Goal: Task Accomplishment & Management: Manage account settings

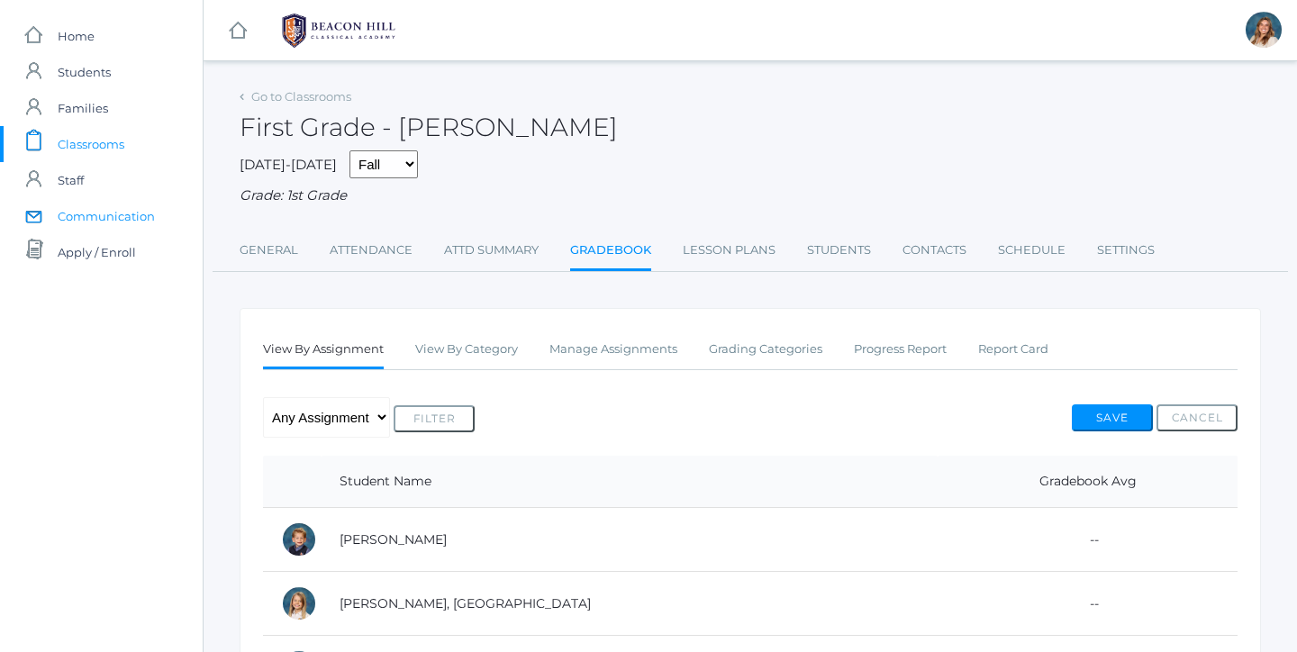
click at [78, 218] on span "Communication" at bounding box center [106, 216] width 97 height 36
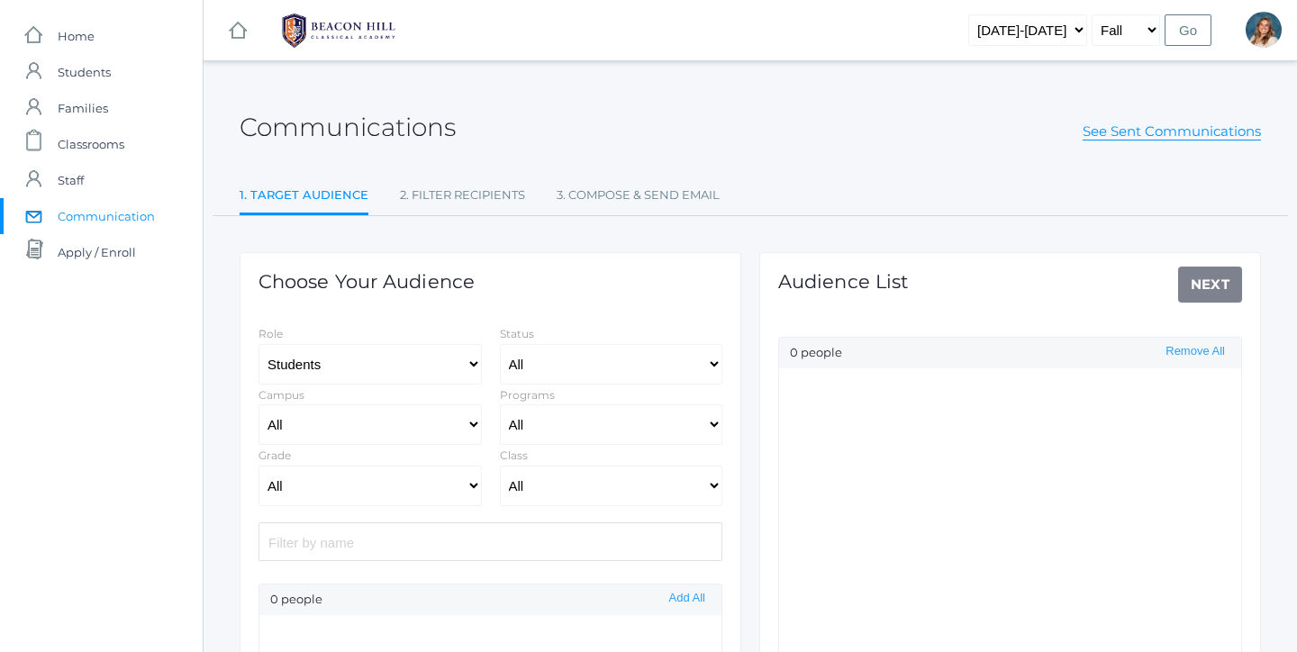
select select "Enrolled"
click at [101, 150] on span "Classrooms" at bounding box center [91, 144] width 67 height 36
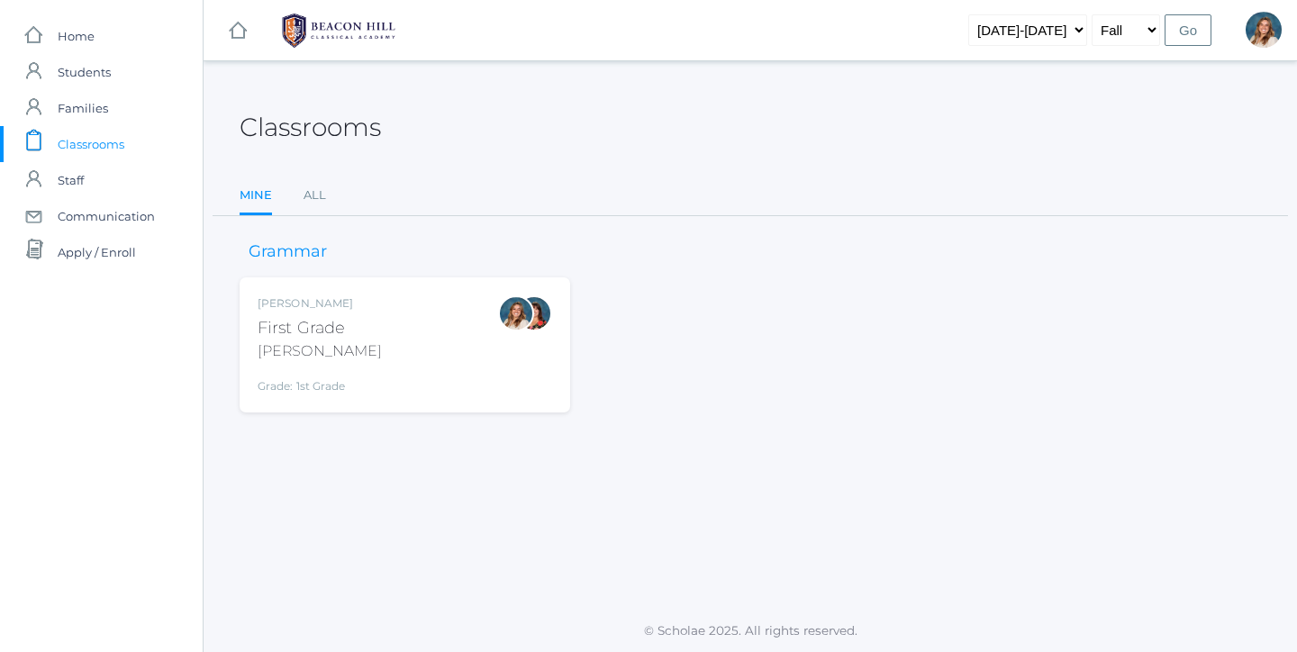
click at [63, 145] on span "Classrooms" at bounding box center [91, 144] width 67 height 36
click at [462, 376] on div "Liv Barber First Grade Barber Grade: 1st Grade 01LA" at bounding box center [405, 344] width 294 height 99
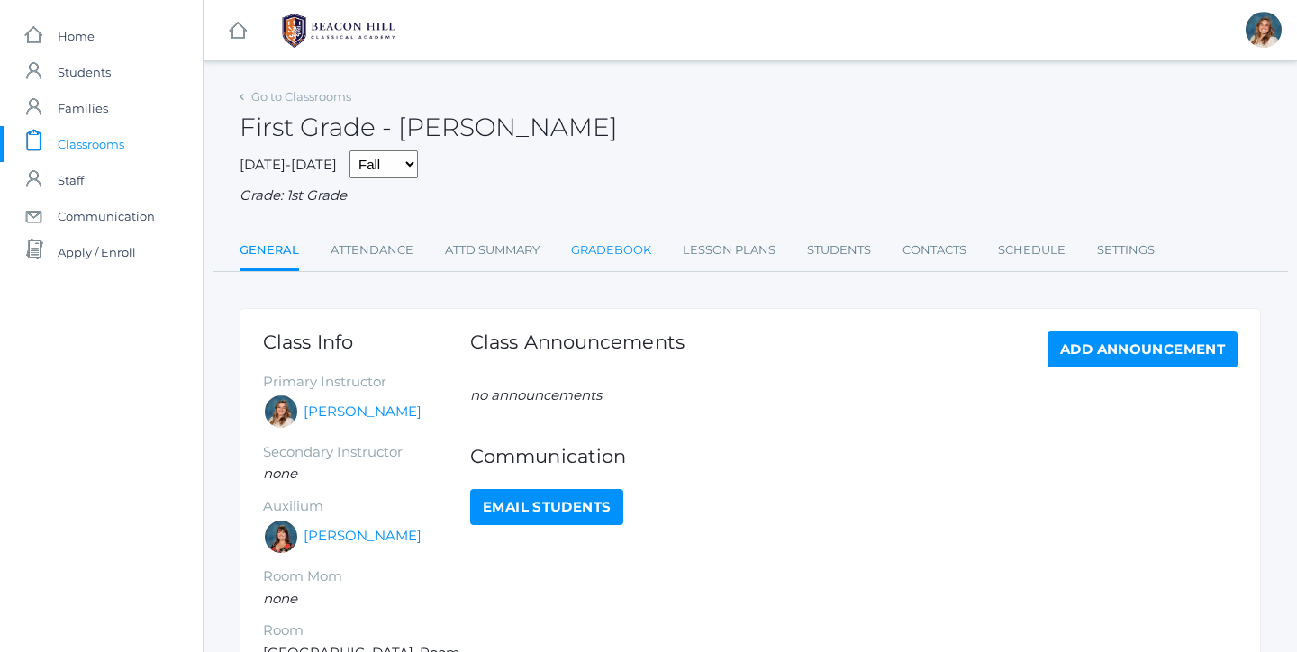
click at [624, 254] on link "Gradebook" at bounding box center [611, 250] width 80 height 36
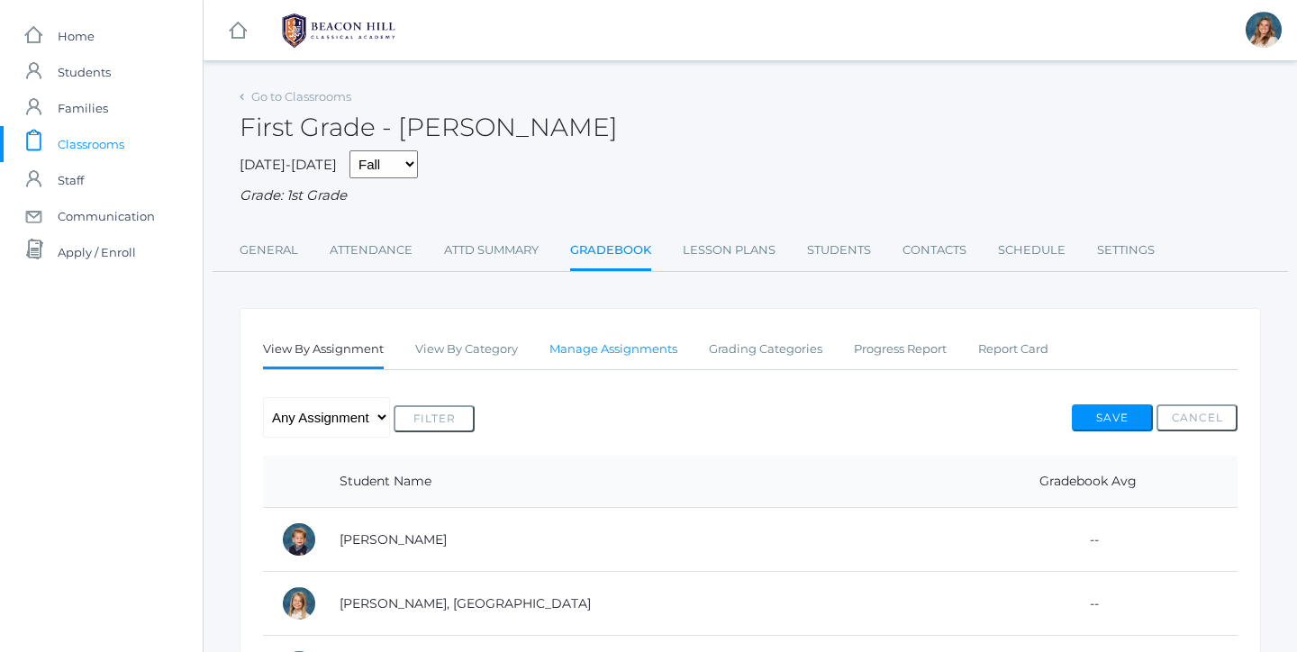
click at [617, 331] on link "Manage Assignments" at bounding box center [613, 349] width 128 height 36
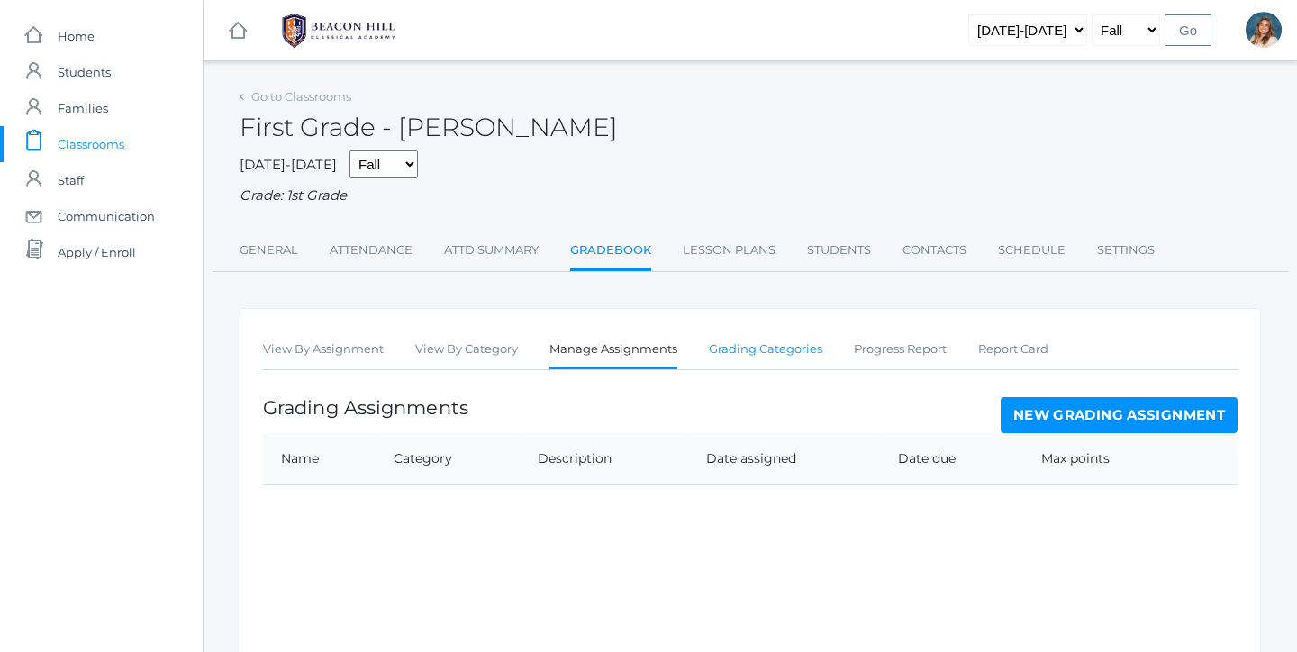
click at [765, 342] on link "Grading Categories" at bounding box center [765, 349] width 113 height 36
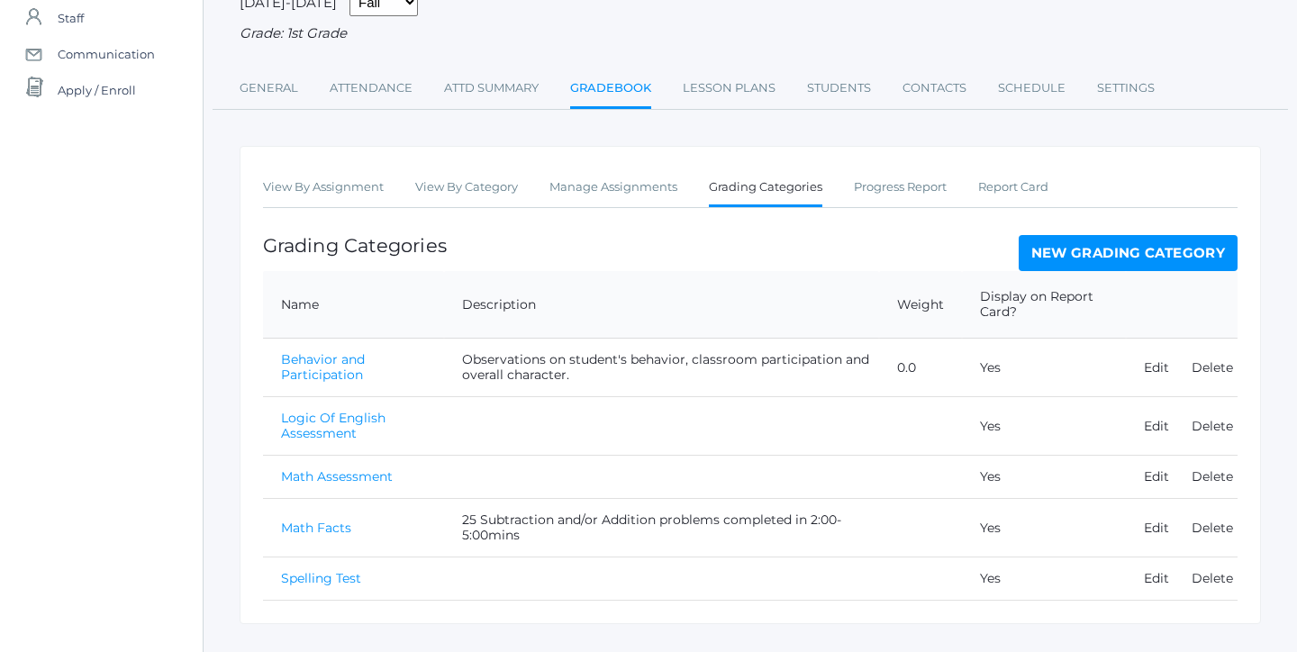
scroll to position [165, 0]
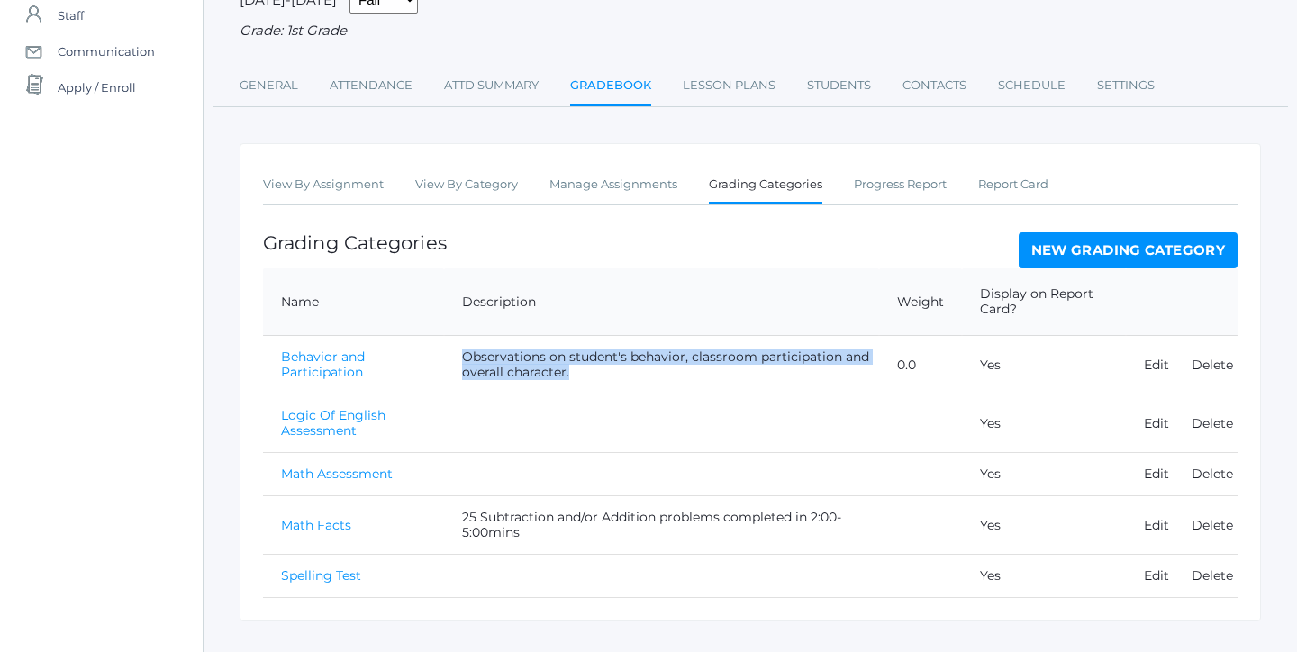
drag, startPoint x: 575, startPoint y: 364, endPoint x: 451, endPoint y: 348, distance: 125.2
click at [451, 348] on td "Observations on student's behavior, classroom participation and overall charact…" at bounding box center [661, 365] width 435 height 59
copy td "Observations on student's behavior, classroom participation and overall charact…"
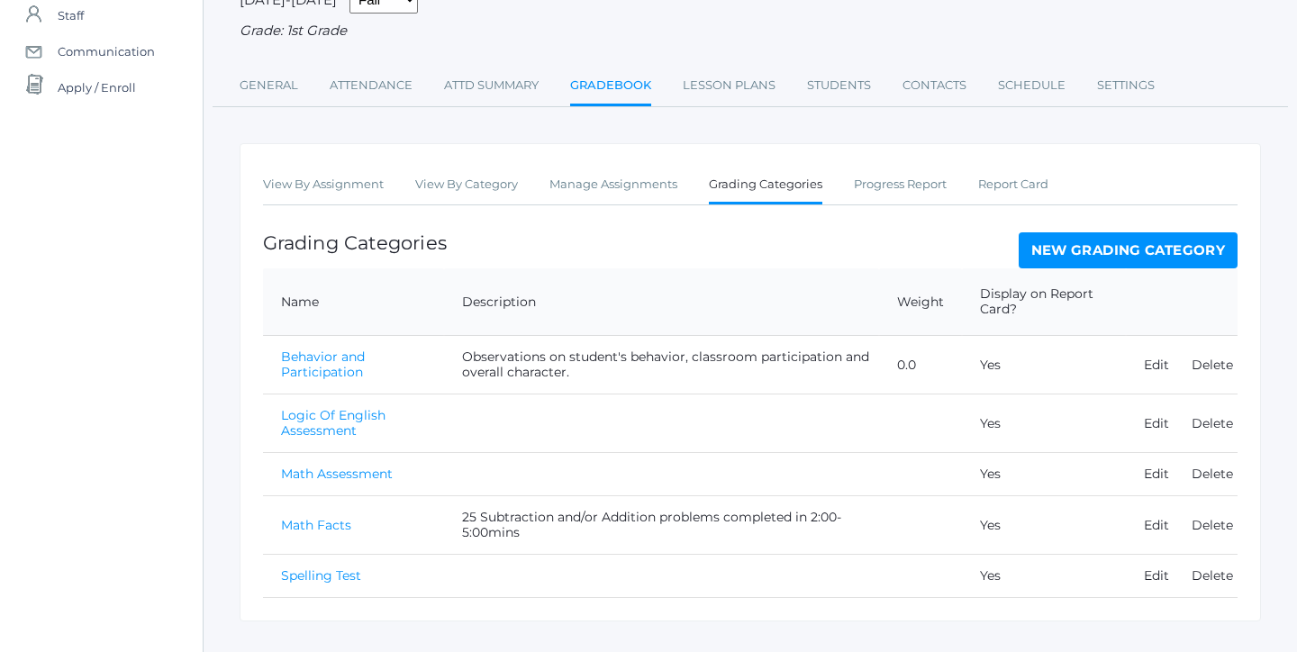
click at [383, 429] on td "Logic Of English Assessment" at bounding box center [353, 423] width 181 height 59
click at [1158, 415] on link "Edit" at bounding box center [1156, 423] width 25 height 16
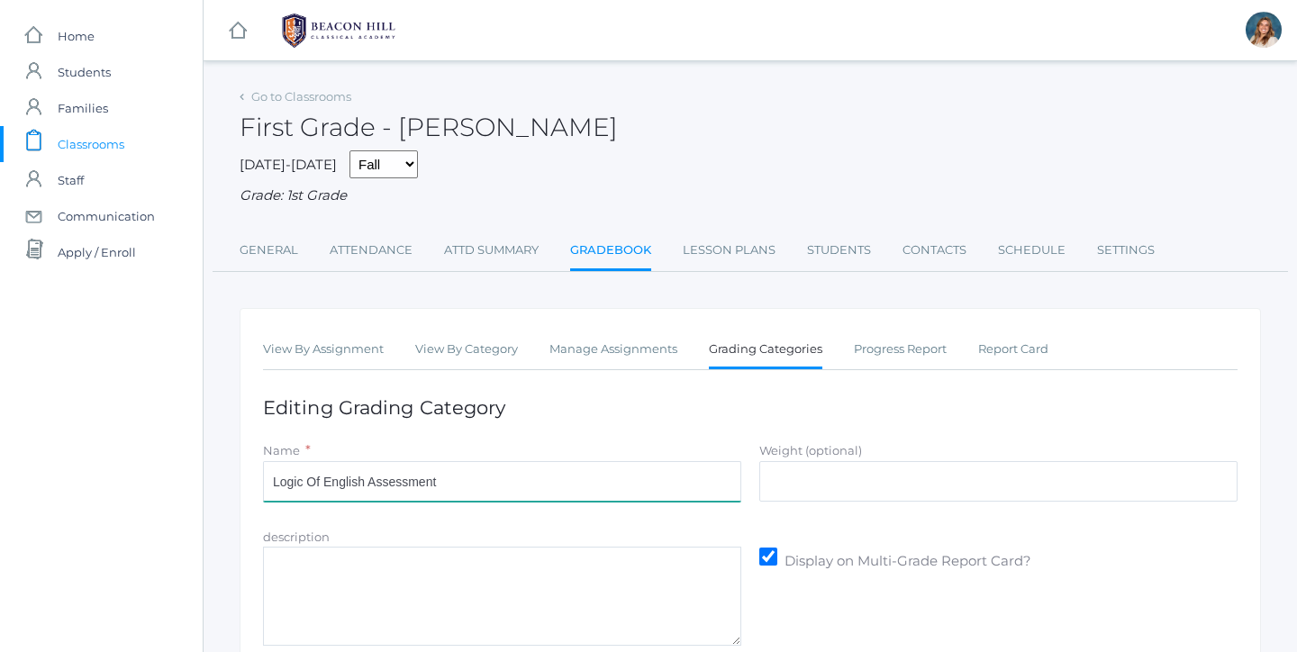
click at [511, 473] on input "Logic Of English Assessment" at bounding box center [502, 481] width 478 height 41
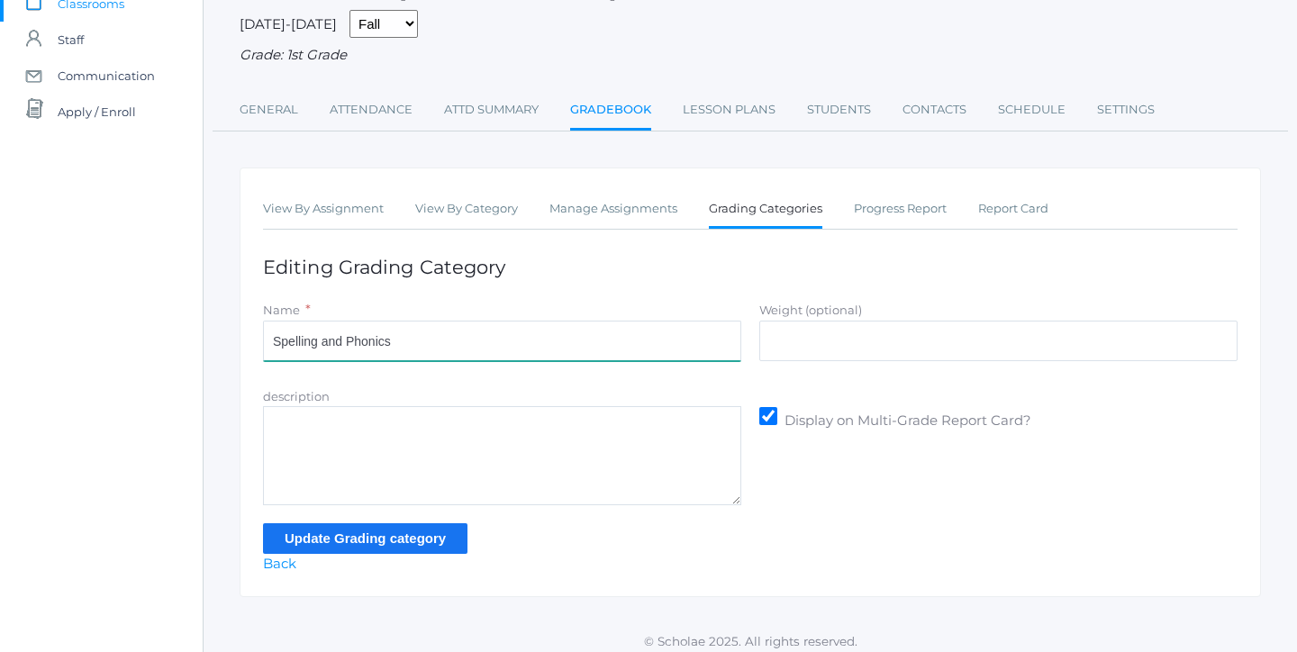
scroll to position [140, 0]
type input "Spelling and Phonics"
click at [383, 532] on input "Update Grading category" at bounding box center [365, 539] width 204 height 30
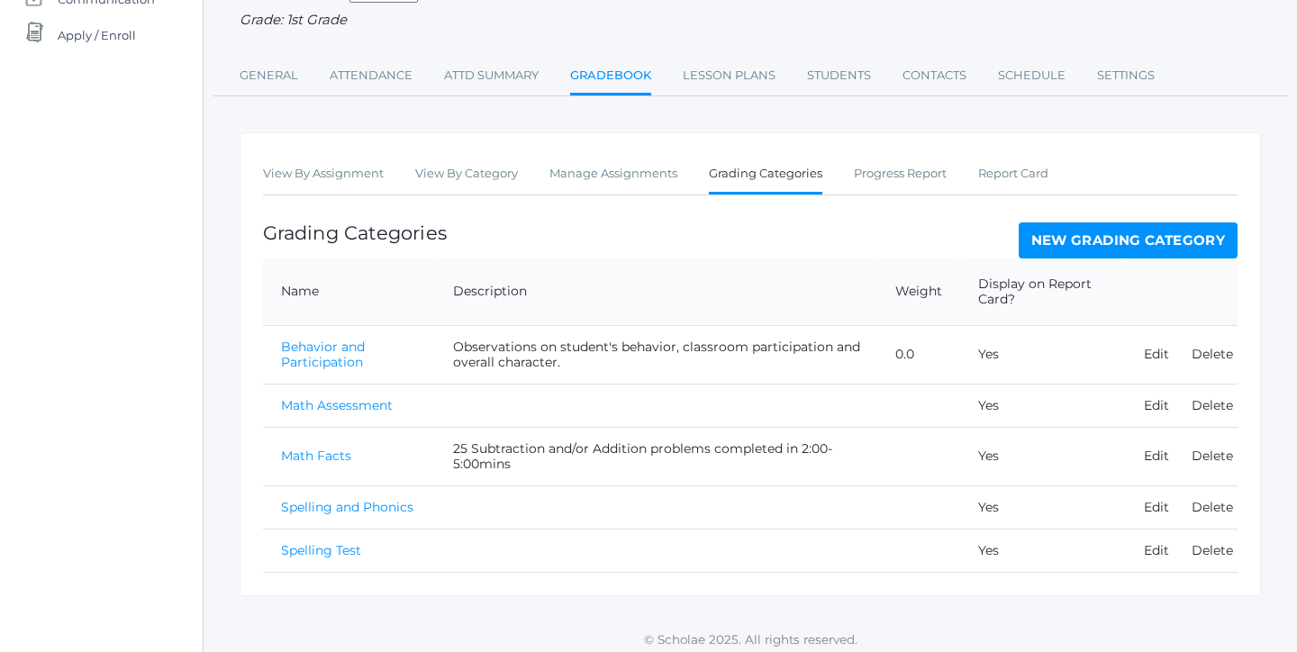
scroll to position [216, 0]
click at [1211, 543] on link "Delete" at bounding box center [1211, 551] width 41 height 16
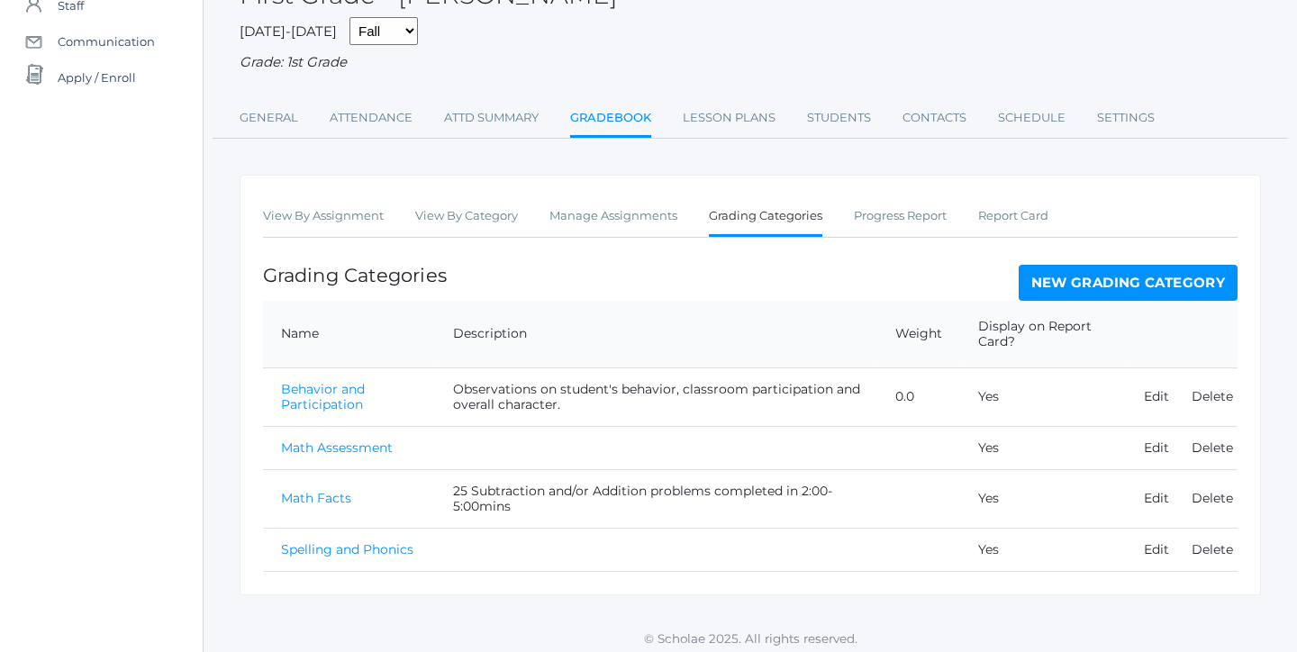
scroll to position [173, 0]
click at [1149, 271] on link "New Grading Category" at bounding box center [1128, 285] width 220 height 36
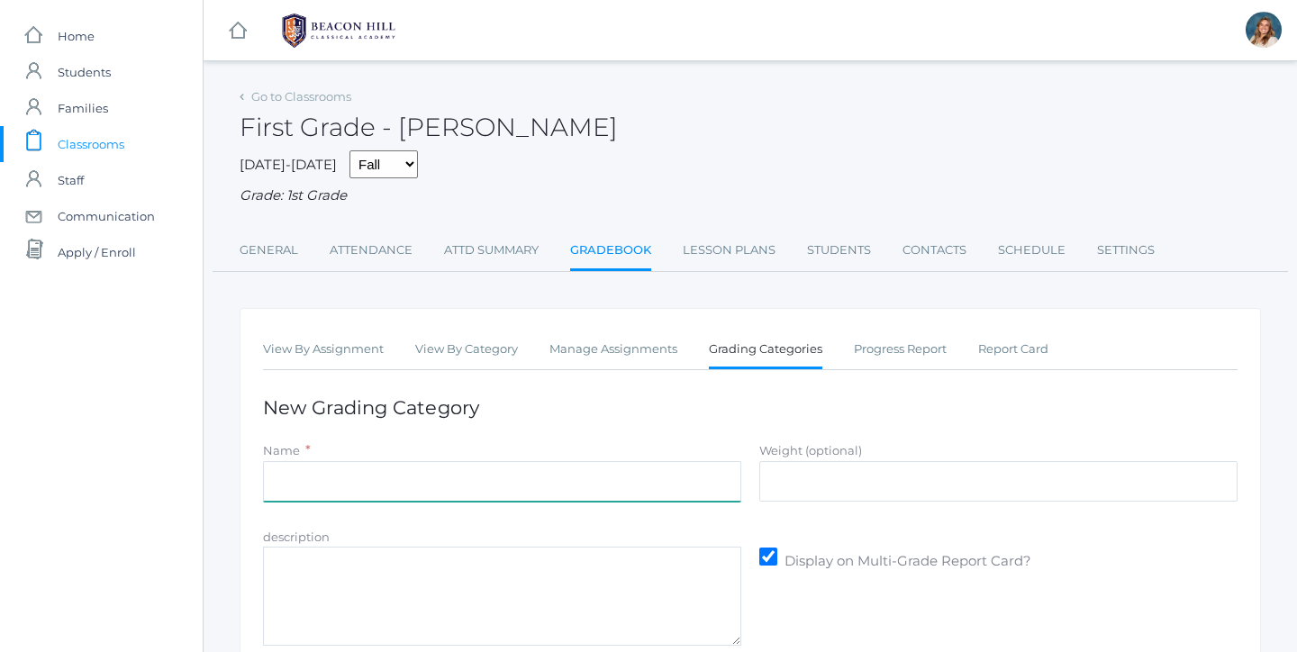
click at [483, 461] on input "Name" at bounding box center [502, 481] width 478 height 41
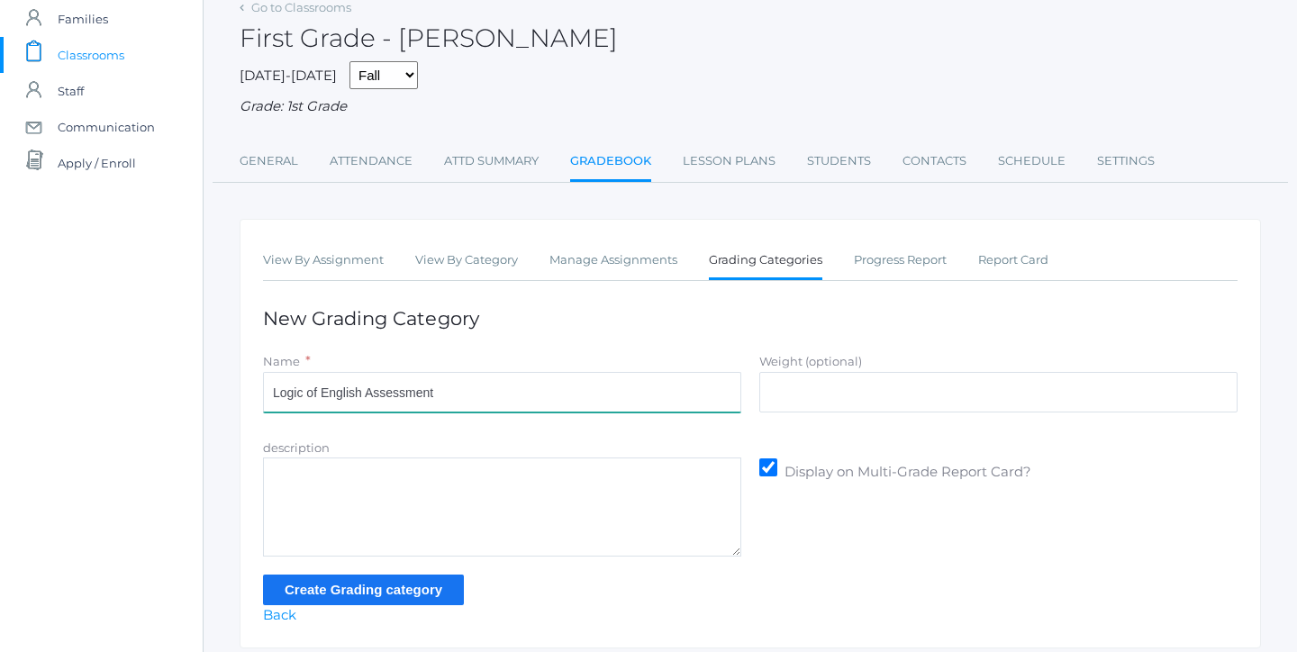
scroll to position [124, 0]
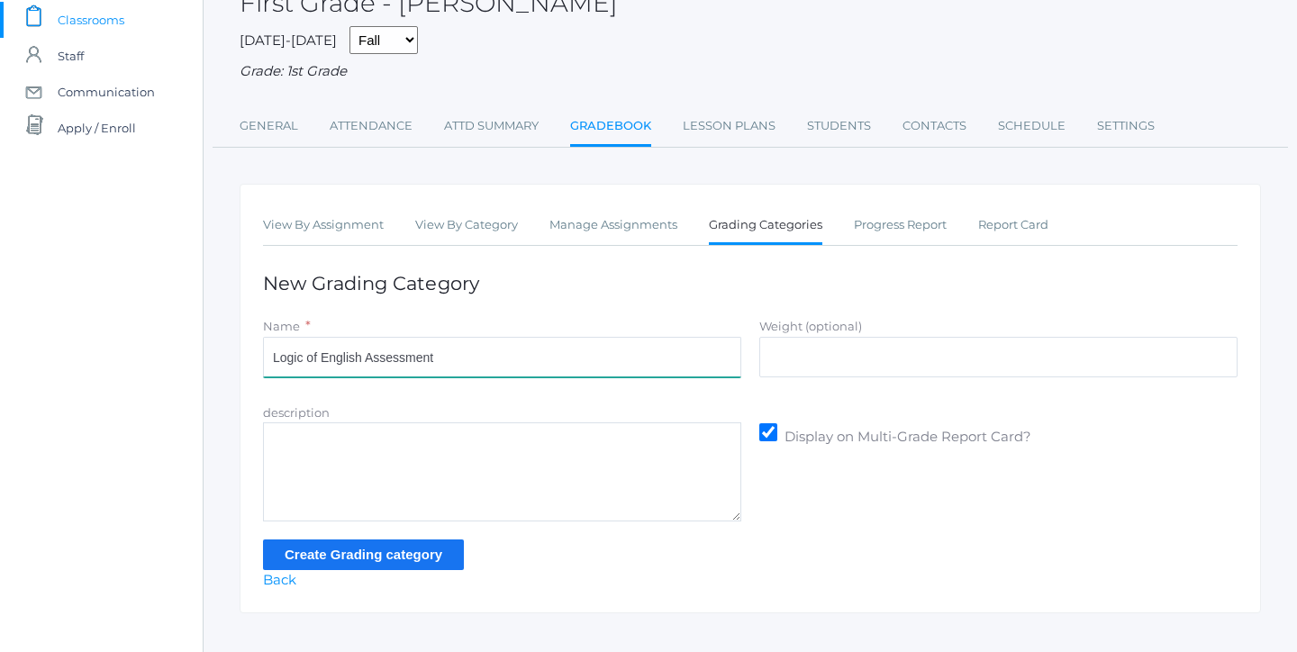
type input "Logic of English Assessment"
click at [411, 544] on input "Create Grading category" at bounding box center [363, 554] width 201 height 30
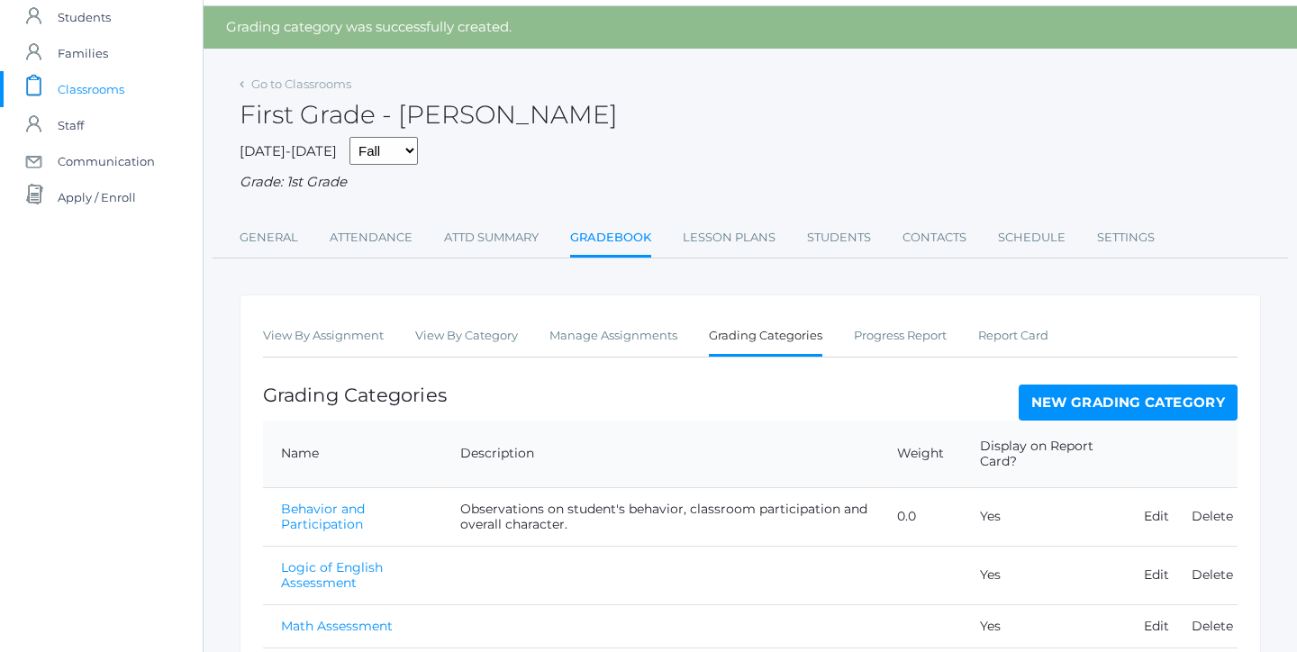
scroll to position [81, 0]
